Goal: Navigation & Orientation: Find specific page/section

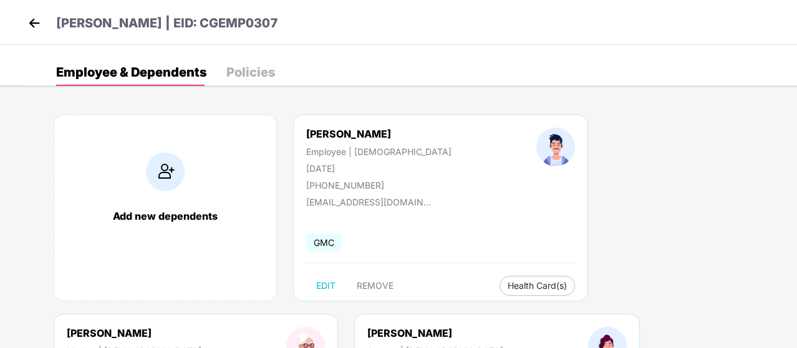
click at [35, 23] on img at bounding box center [34, 23] width 19 height 19
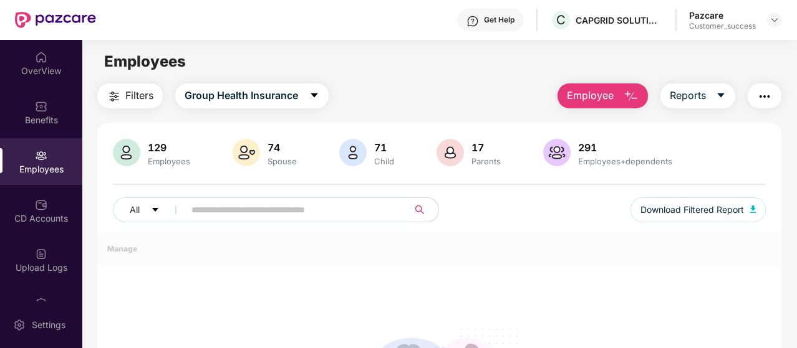
click at [42, 64] on div "OverView" at bounding box center [41, 63] width 82 height 47
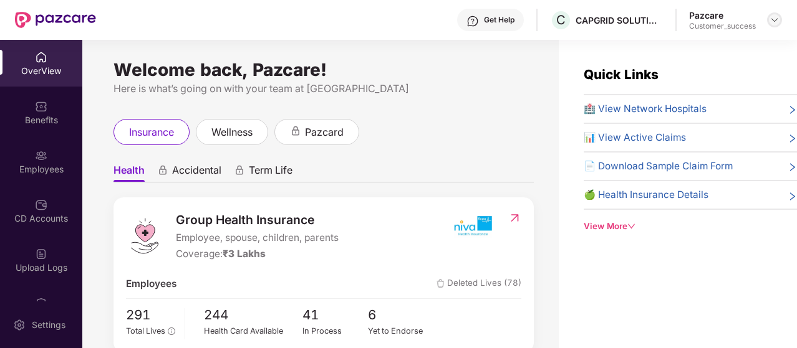
click at [774, 20] on img at bounding box center [774, 20] width 10 height 10
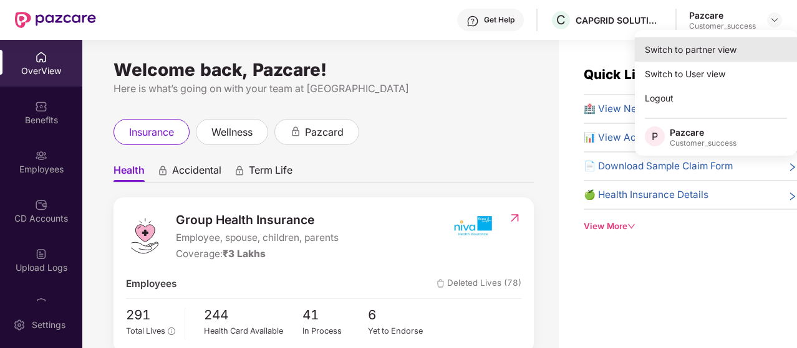
click at [687, 50] on div "Switch to partner view" at bounding box center [716, 49] width 162 height 24
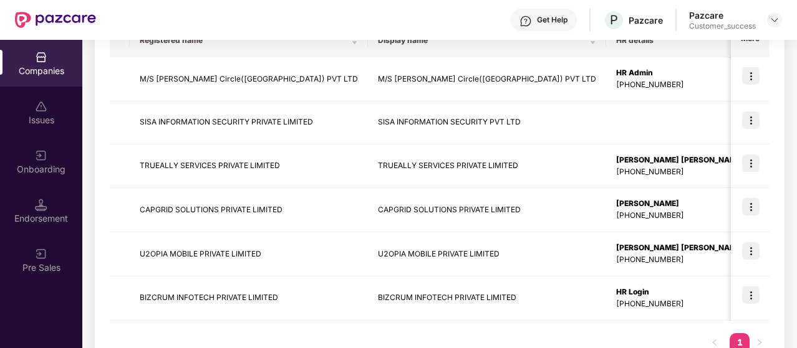
scroll to position [209, 0]
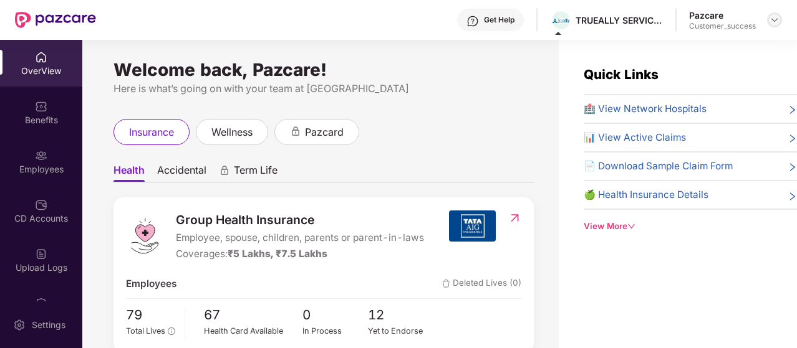
click at [775, 17] on img at bounding box center [774, 20] width 10 height 10
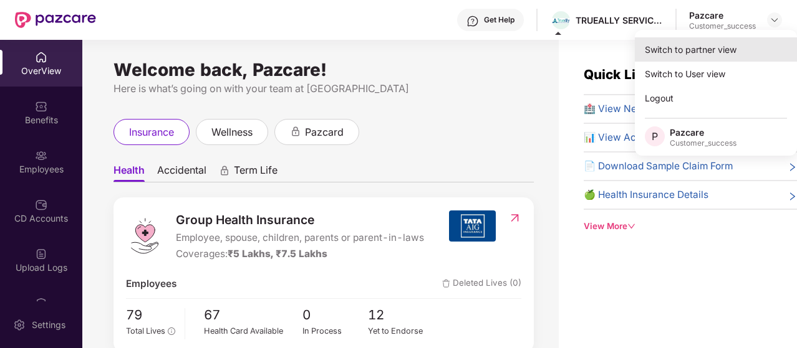
click at [689, 50] on div "Switch to partner view" at bounding box center [716, 49] width 162 height 24
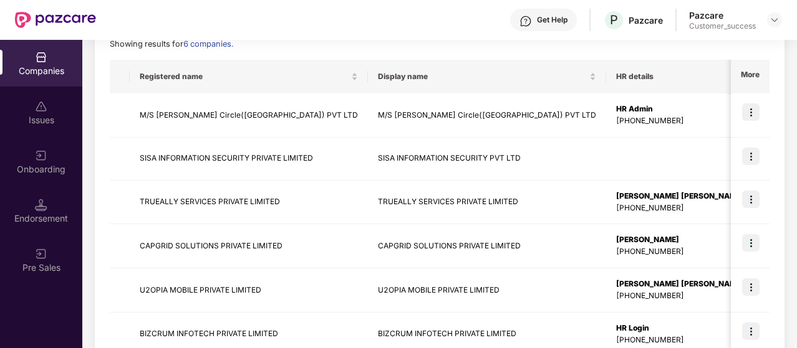
scroll to position [186, 0]
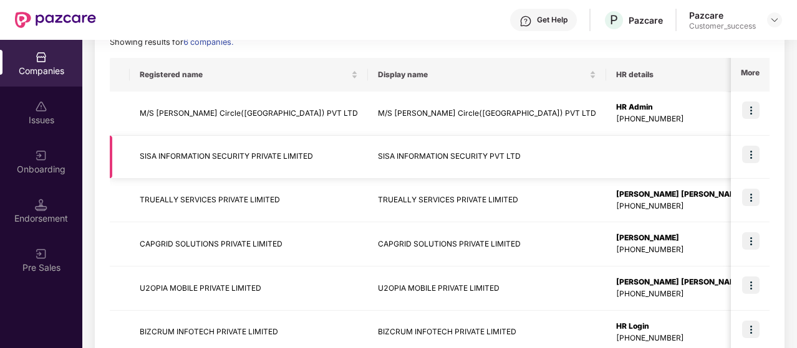
click at [136, 162] on td "SISA INFORMATION SECURITY PRIVATE LIMITED" at bounding box center [249, 157] width 238 height 43
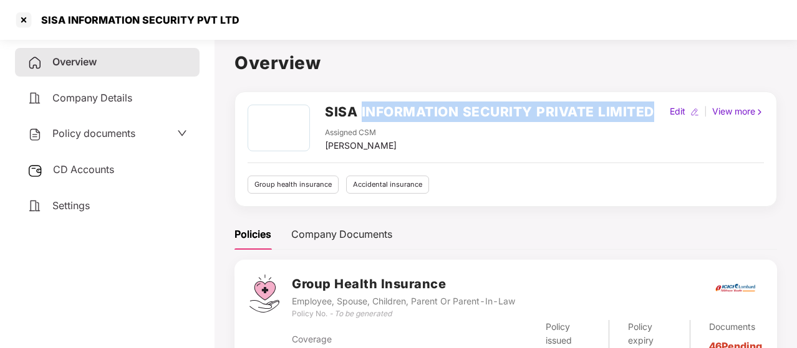
drag, startPoint x: 360, startPoint y: 112, endPoint x: 648, endPoint y: 110, distance: 288.0
click at [648, 110] on div "SISA INFORMATION SECURITY PRIVATE LIMITED Assigned CSM [PERSON_NAME] Edit | Vie…" at bounding box center [505, 129] width 516 height 48
copy h2 "INFORMATION SECURITY PRIVATE LIMITED"
click at [439, 127] on div "SISA INFORMATION SECURITY PRIVATE LIMITED" at bounding box center [489, 116] width 329 height 22
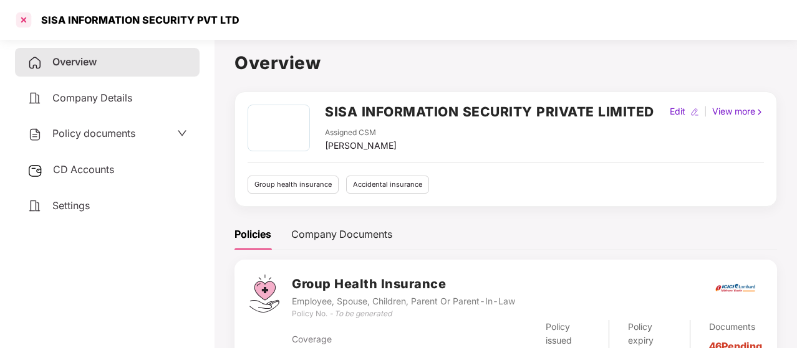
click at [25, 25] on div at bounding box center [24, 20] width 20 height 20
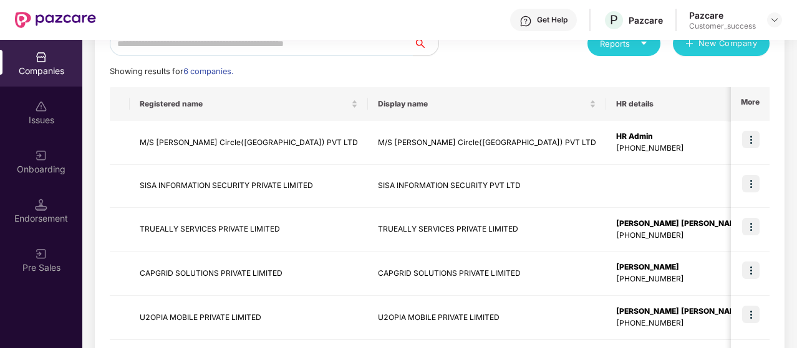
scroll to position [159, 0]
